Goal: Find specific page/section

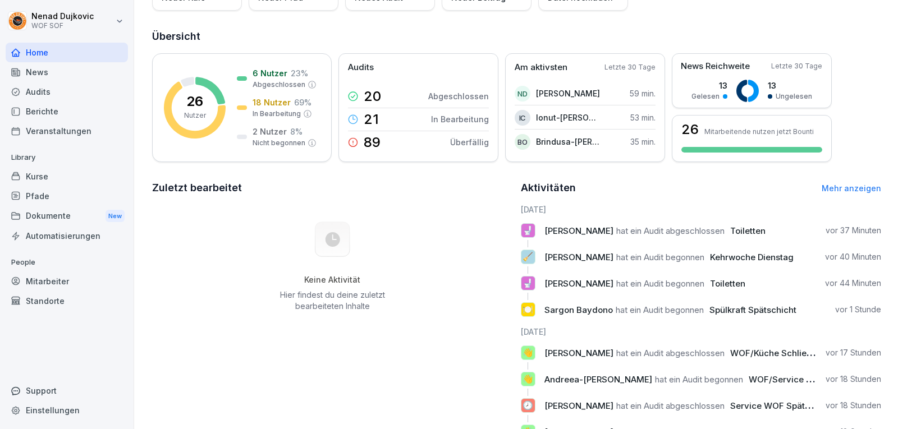
scroll to position [116, 0]
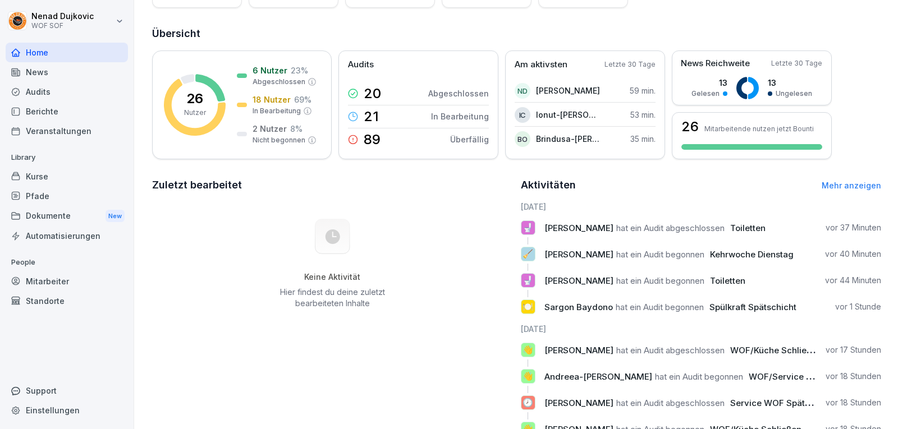
click at [32, 97] on div "Audits" at bounding box center [67, 92] width 122 height 20
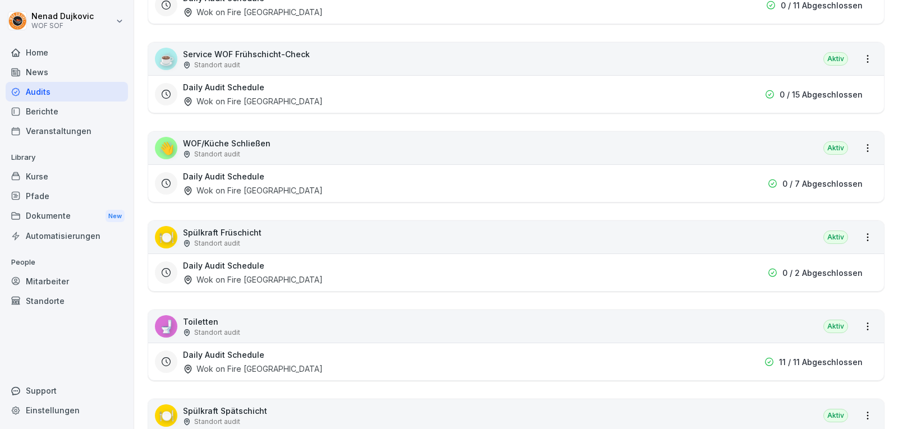
scroll to position [362, 0]
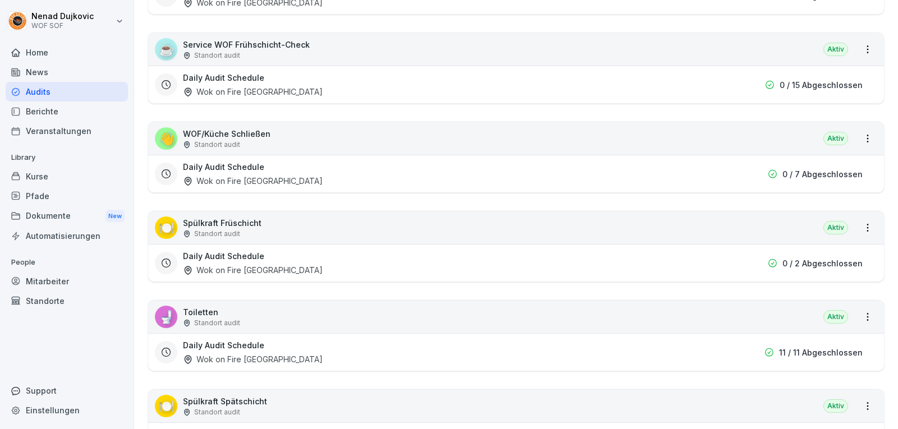
click at [446, 230] on div "🍽️ Spülkraft Früschicht Standort audit [GEOGRAPHIC_DATA]" at bounding box center [516, 228] width 736 height 33
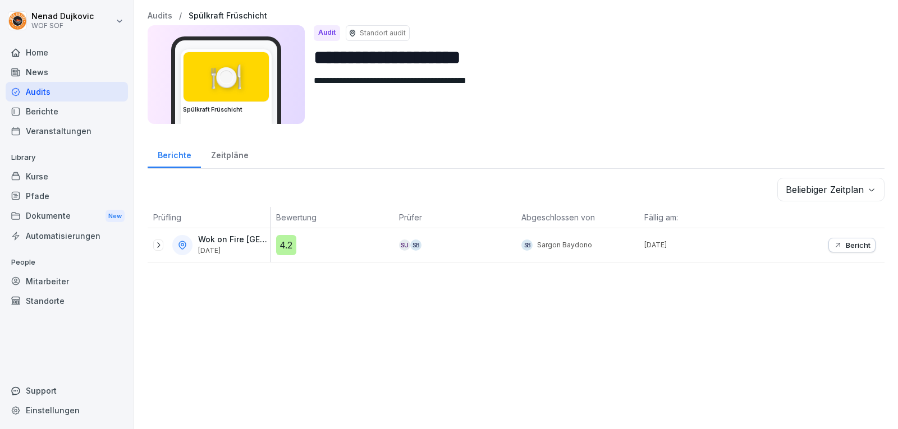
click at [836, 249] on button "Bericht" at bounding box center [852, 245] width 47 height 15
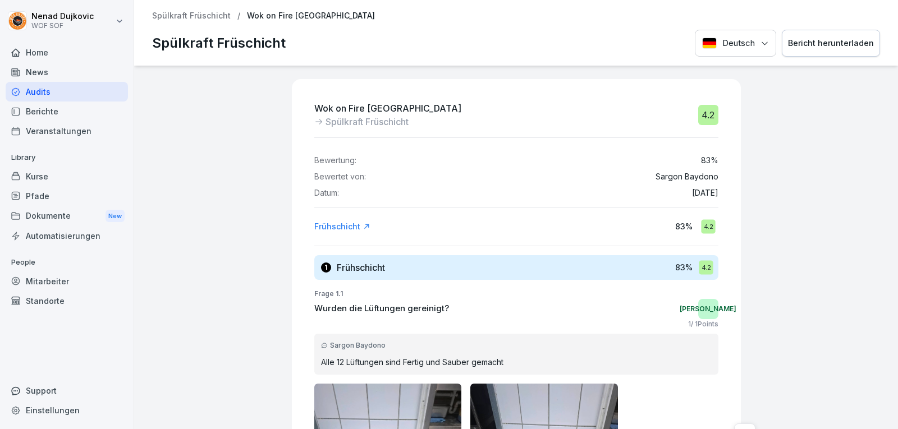
click at [98, 94] on div "Audits" at bounding box center [67, 92] width 122 height 20
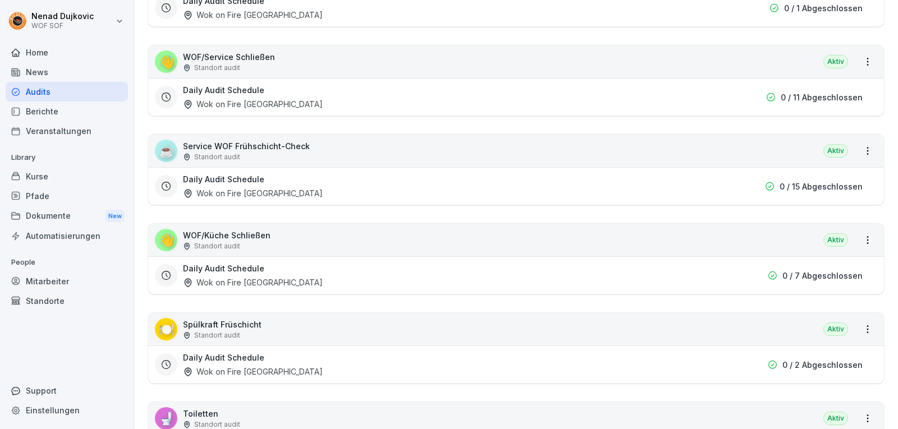
scroll to position [268, 0]
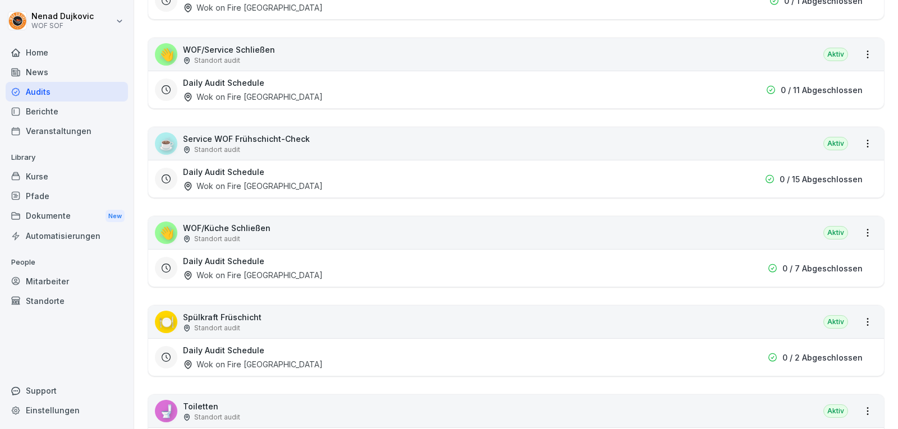
click at [86, 52] on div "Home" at bounding box center [67, 53] width 122 height 20
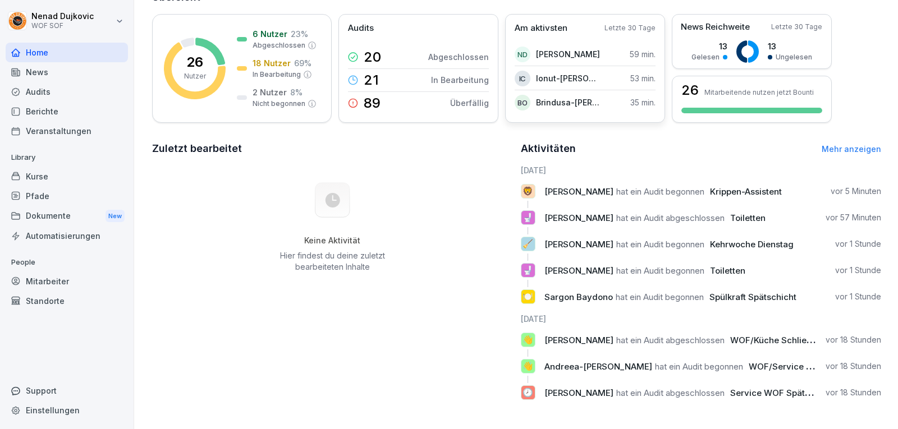
scroll to position [161, 0]
